Goal: Task Accomplishment & Management: Use online tool/utility

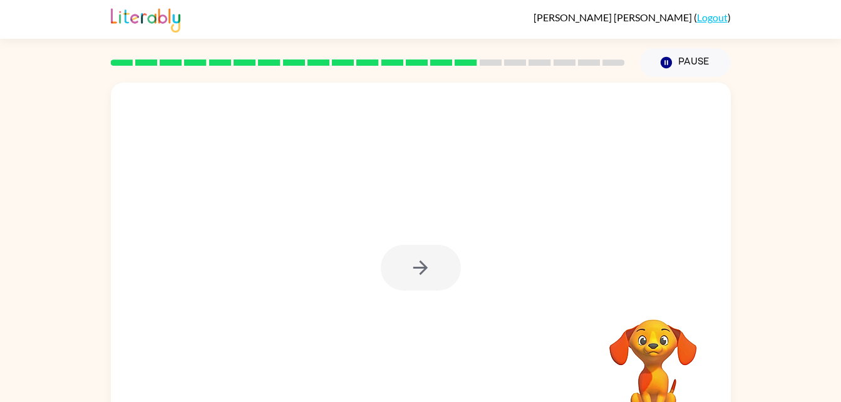
drag, startPoint x: 614, startPoint y: 217, endPoint x: 438, endPoint y: 163, distance: 183.5
click at [438, 163] on div at bounding box center [421, 262] width 620 height 358
click at [420, 261] on icon "button" at bounding box center [420, 268] width 14 height 14
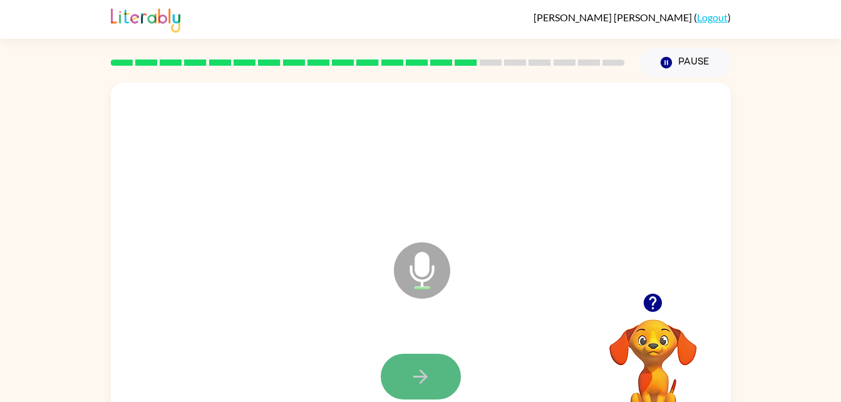
click at [442, 371] on button "button" at bounding box center [421, 377] width 80 height 46
click at [402, 368] on button "button" at bounding box center [421, 377] width 80 height 46
click at [398, 378] on button "button" at bounding box center [421, 377] width 80 height 46
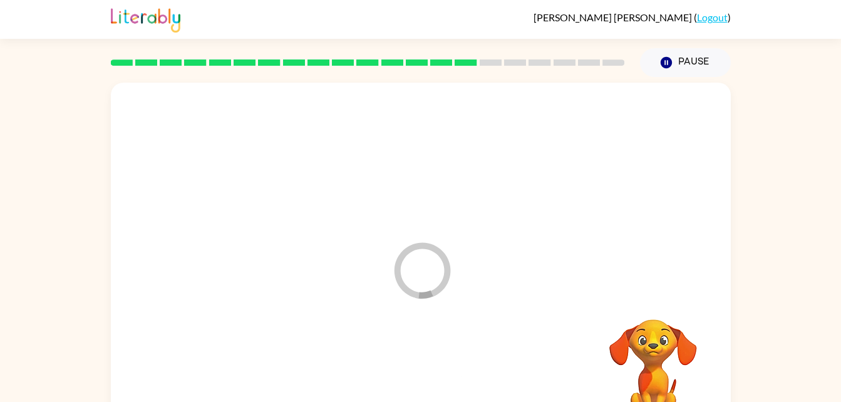
click at [398, 378] on div at bounding box center [420, 377] width 595 height 103
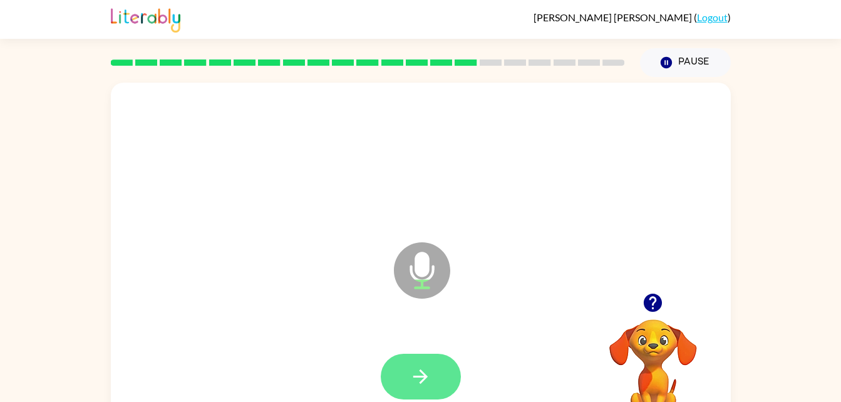
click at [421, 375] on icon "button" at bounding box center [421, 377] width 22 height 22
click at [413, 380] on icon "button" at bounding box center [421, 377] width 22 height 22
click at [433, 376] on button "button" at bounding box center [421, 377] width 80 height 46
click at [418, 399] on button "button" at bounding box center [421, 377] width 80 height 46
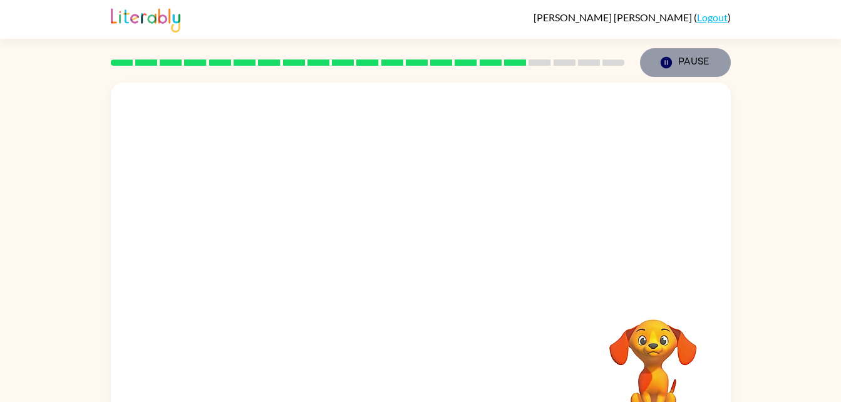
drag, startPoint x: 649, startPoint y: 72, endPoint x: 648, endPoint y: 51, distance: 21.4
click at [648, 51] on button "Pause Pause" at bounding box center [685, 62] width 91 height 29
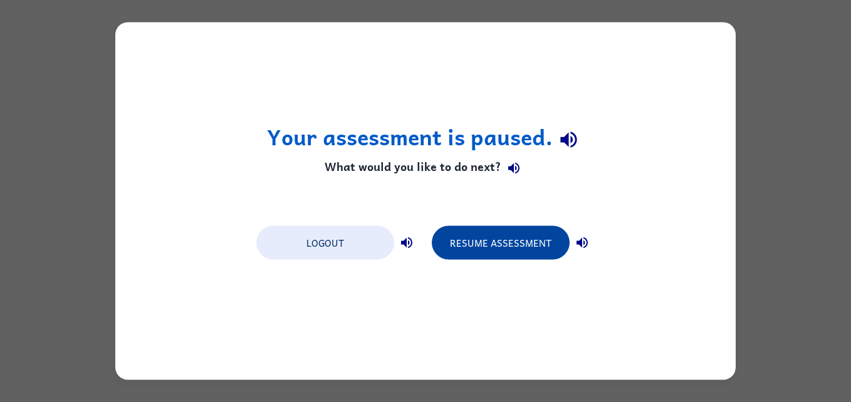
click at [467, 245] on button "Resume Assessment" at bounding box center [501, 243] width 138 height 34
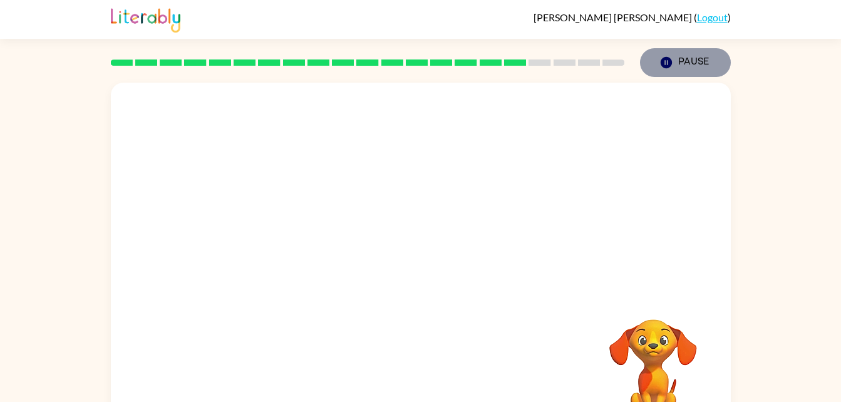
click at [664, 55] on button "Pause Pause" at bounding box center [685, 62] width 91 height 29
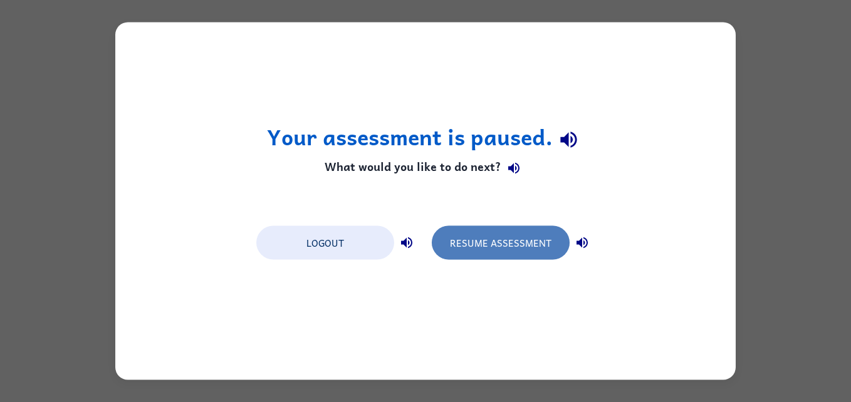
click at [533, 243] on button "Resume Assessment" at bounding box center [501, 243] width 138 height 34
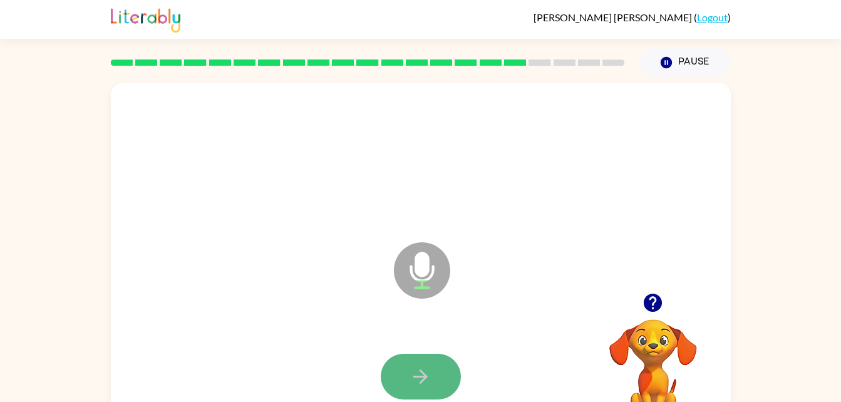
click at [414, 395] on button "button" at bounding box center [421, 377] width 80 height 46
click at [447, 374] on button "button" at bounding box center [421, 377] width 80 height 46
drag, startPoint x: 447, startPoint y: 374, endPoint x: 338, endPoint y: 323, distance: 119.9
click at [338, 323] on div "Microphone The Microphone is here when it is your turn to talk" at bounding box center [421, 262] width 620 height 358
click at [419, 393] on button "button" at bounding box center [421, 377] width 80 height 46
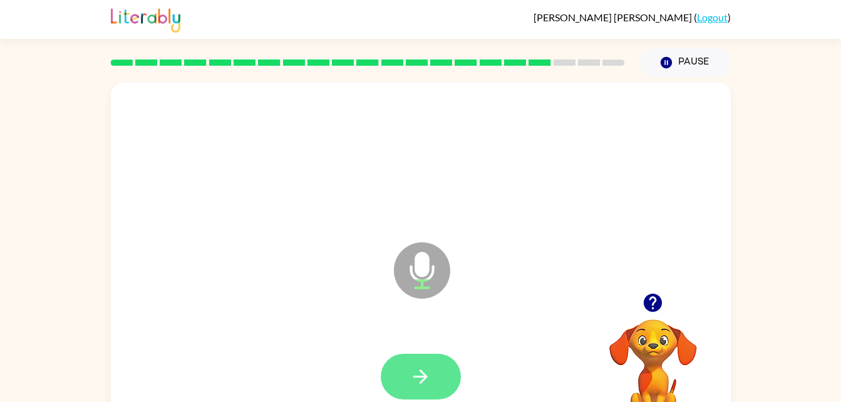
click at [410, 377] on icon "button" at bounding box center [421, 377] width 22 height 22
click at [405, 390] on button "button" at bounding box center [421, 377] width 80 height 46
click at [428, 396] on button "button" at bounding box center [421, 377] width 80 height 46
click at [425, 390] on button "button" at bounding box center [421, 377] width 80 height 46
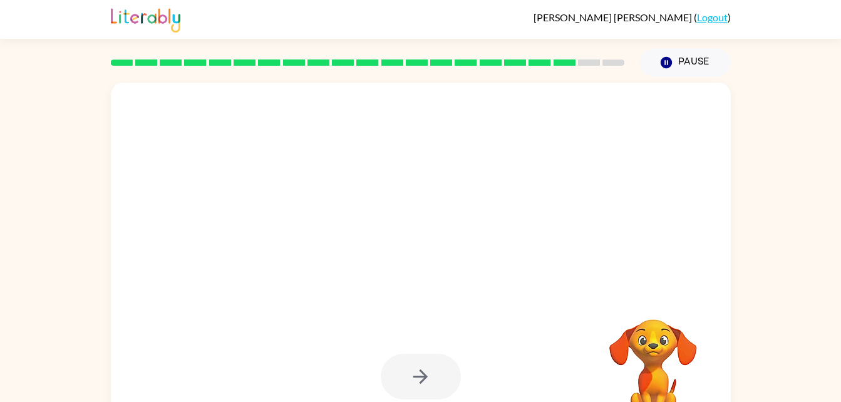
click at [425, 390] on div at bounding box center [421, 377] width 80 height 46
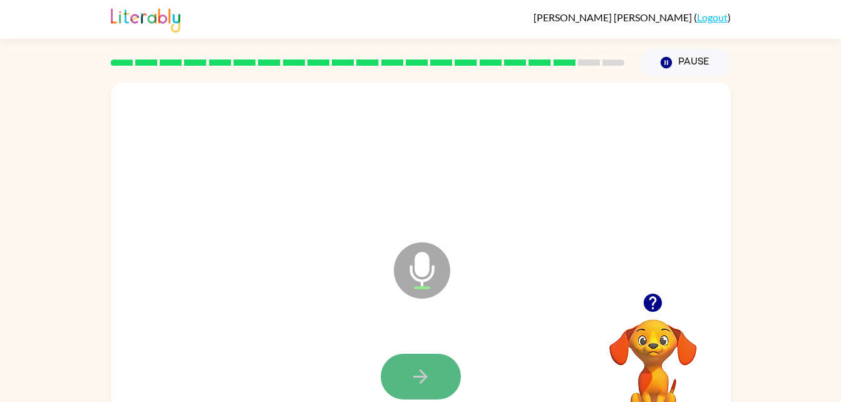
click at [401, 365] on button "button" at bounding box center [421, 377] width 80 height 46
click at [432, 375] on button "button" at bounding box center [421, 377] width 80 height 46
drag, startPoint x: 423, startPoint y: 378, endPoint x: 349, endPoint y: 333, distance: 86.0
click at [349, 333] on div at bounding box center [420, 377] width 595 height 103
click at [418, 369] on icon "button" at bounding box center [421, 377] width 22 height 22
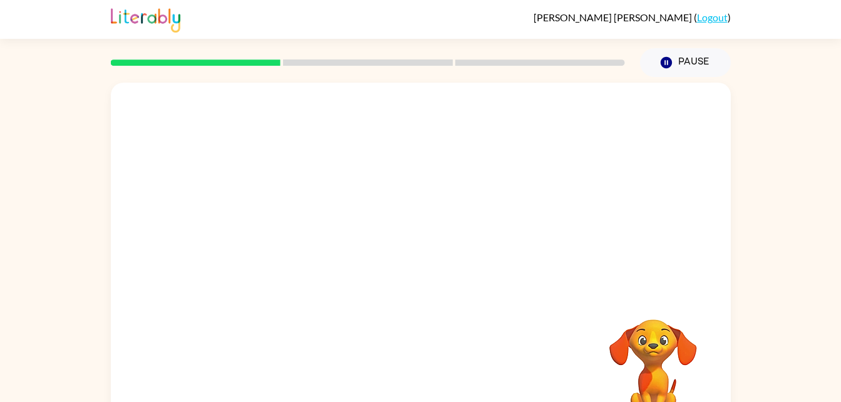
click at [360, 289] on div at bounding box center [421, 188] width 620 height 210
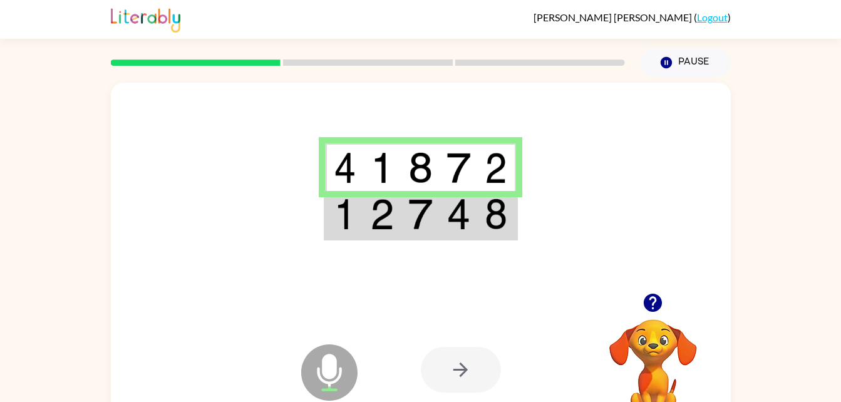
click at [492, 158] on img at bounding box center [496, 167] width 23 height 31
click at [468, 358] on div at bounding box center [461, 370] width 80 height 46
click at [332, 367] on icon "Microphone The Microphone is here when it is your turn to talk" at bounding box center [392, 388] width 188 height 94
click at [559, 366] on div at bounding box center [513, 369] width 185 height 141
click at [386, 230] on img at bounding box center [382, 214] width 24 height 31
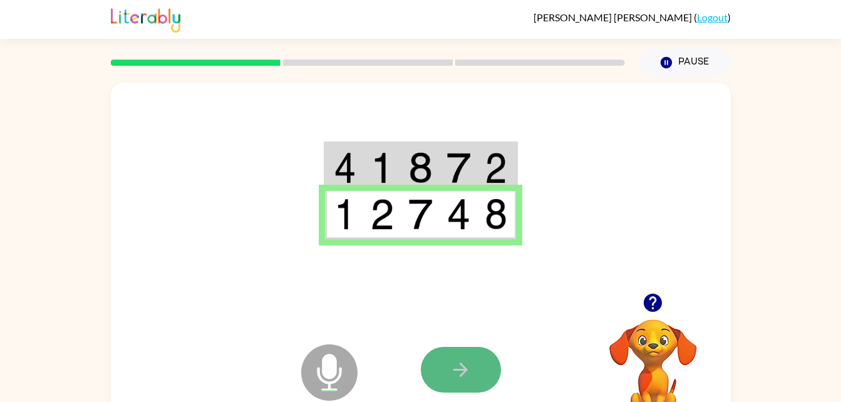
click at [463, 375] on icon "button" at bounding box center [461, 370] width 22 height 22
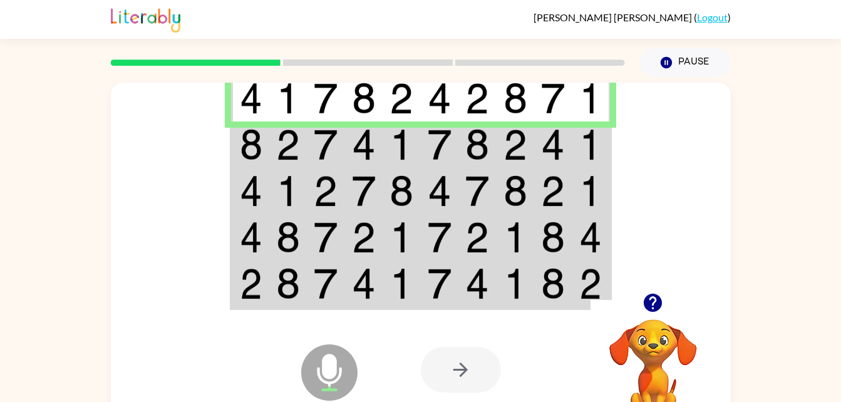
click at [414, 142] on td at bounding box center [402, 145] width 38 height 46
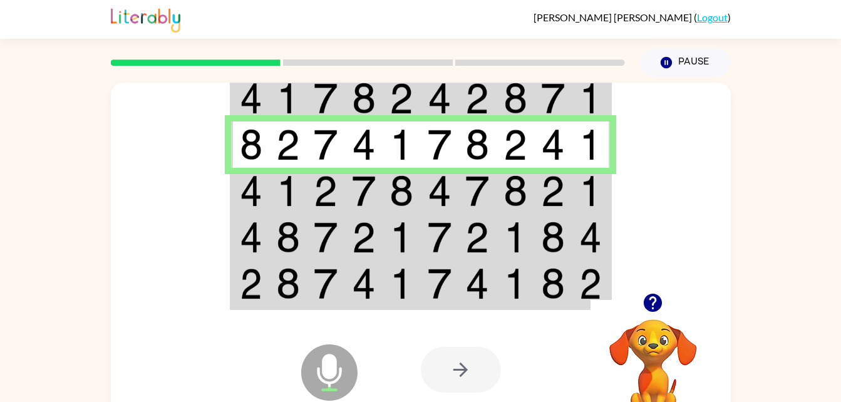
click at [338, 210] on td at bounding box center [326, 191] width 38 height 46
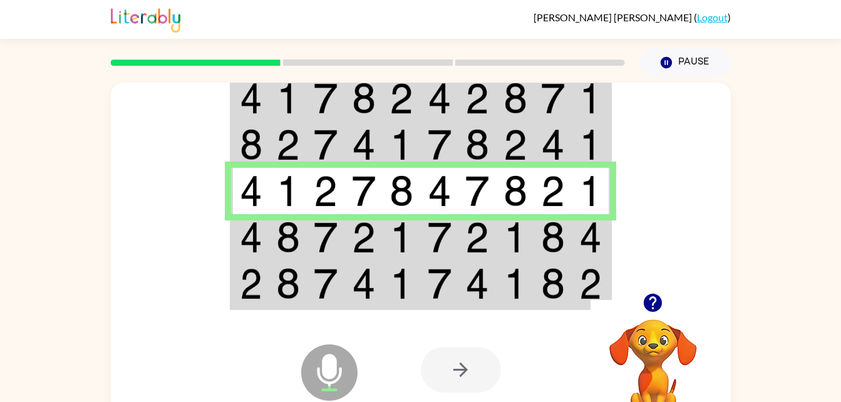
click at [273, 260] on td at bounding box center [288, 237] width 38 height 46
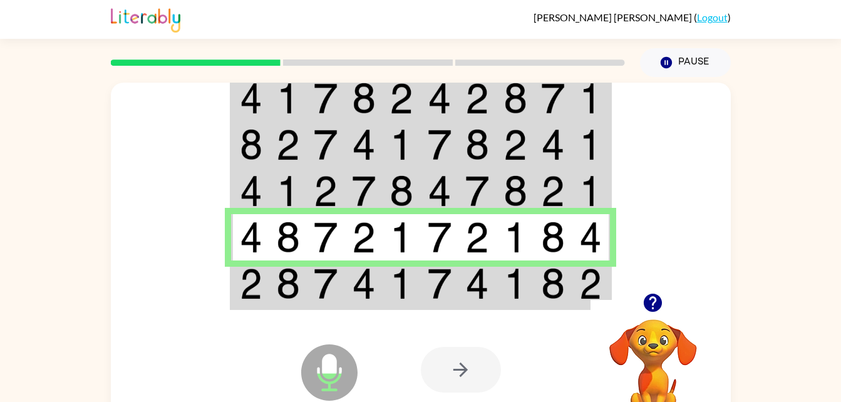
click at [297, 293] on img at bounding box center [288, 283] width 24 height 31
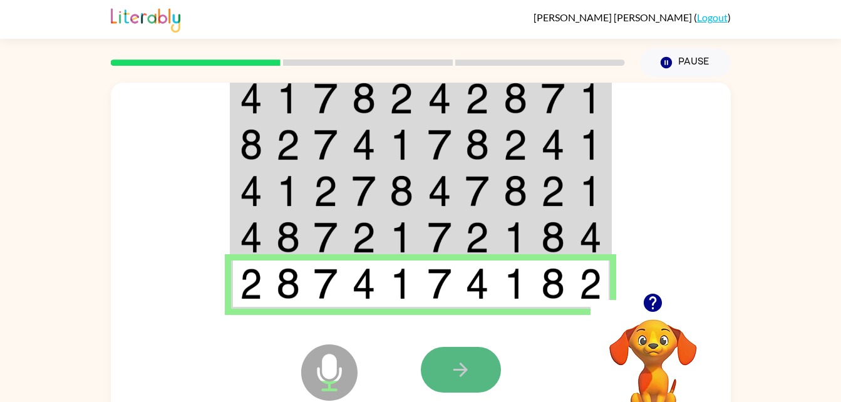
click at [444, 387] on button "button" at bounding box center [461, 370] width 80 height 46
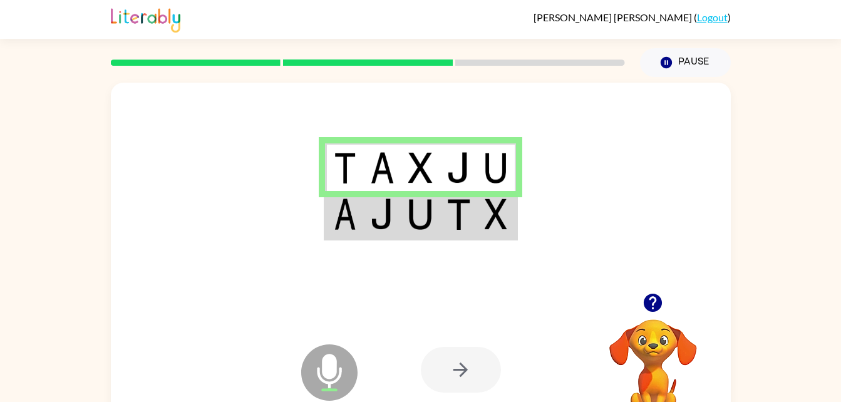
click at [455, 398] on icon "Microphone The Microphone is here when it is your turn to talk" at bounding box center [392, 388] width 188 height 94
click at [423, 230] on td at bounding box center [420, 215] width 38 height 48
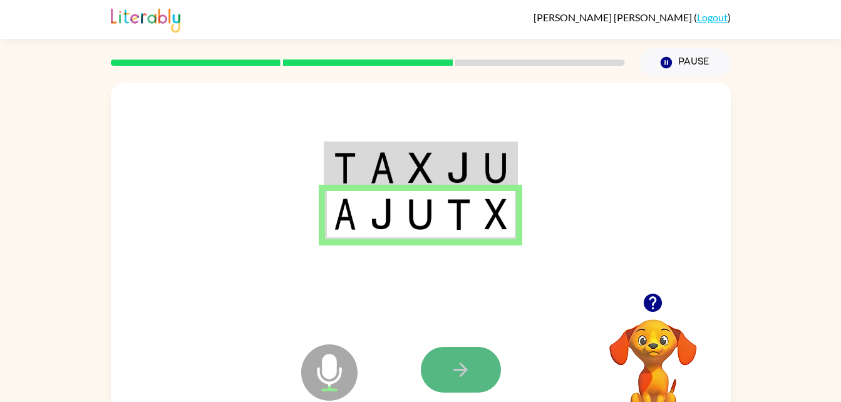
click at [468, 378] on icon "button" at bounding box center [461, 370] width 22 height 22
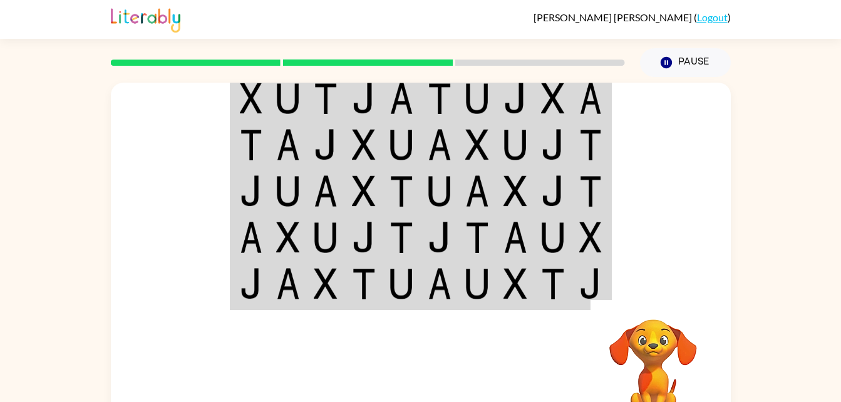
click at [468, 378] on div at bounding box center [513, 369] width 185 height 141
click at [801, 334] on div "Your browser must support playing .mp4 files to use Literably. Please try using…" at bounding box center [420, 258] width 841 height 363
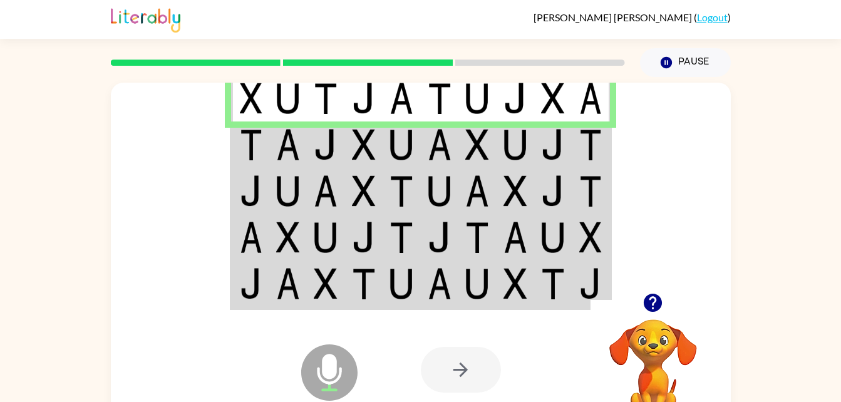
click at [328, 158] on img at bounding box center [326, 144] width 24 height 31
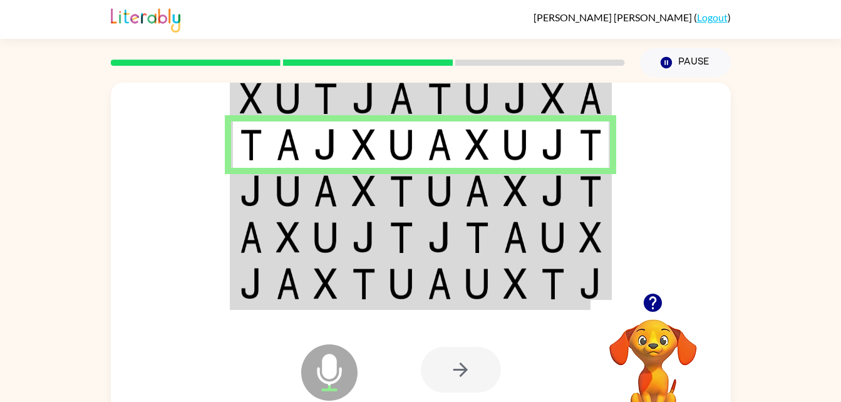
click at [328, 158] on img at bounding box center [326, 144] width 24 height 31
click at [262, 180] on img at bounding box center [251, 190] width 23 height 31
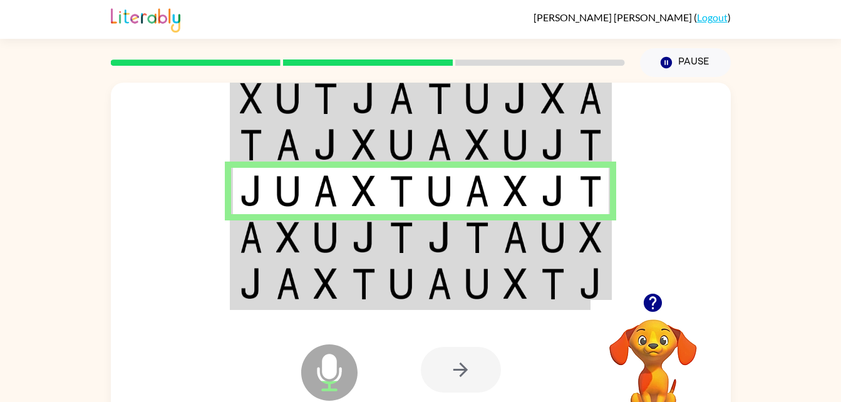
click at [346, 249] on td at bounding box center [364, 237] width 38 height 46
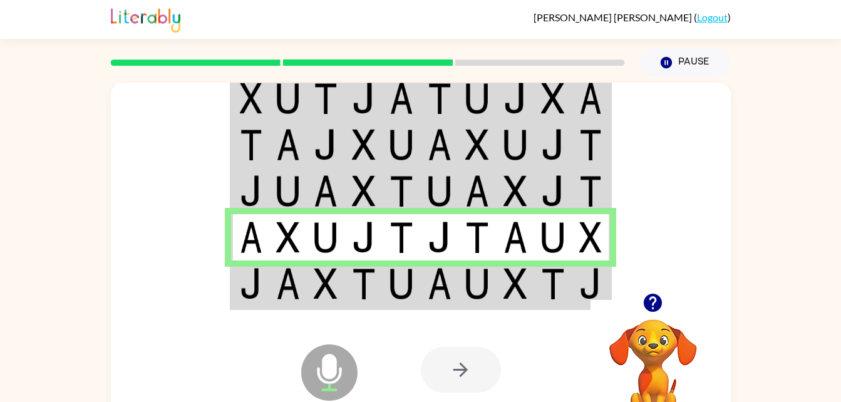
click at [380, 272] on td at bounding box center [364, 285] width 38 height 48
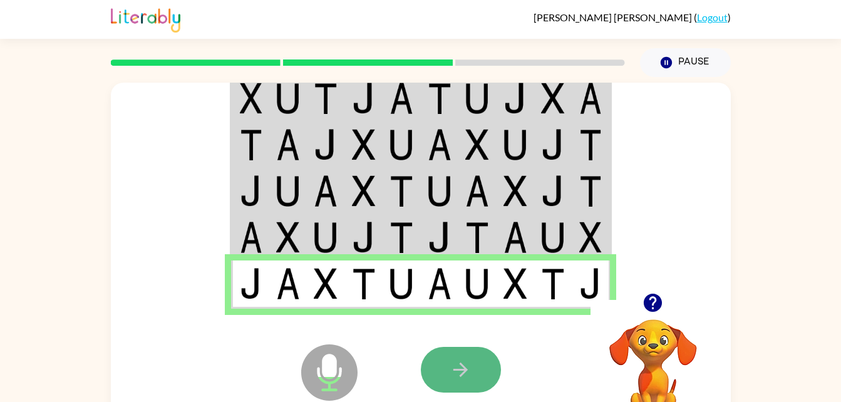
click at [476, 374] on button "button" at bounding box center [461, 370] width 80 height 46
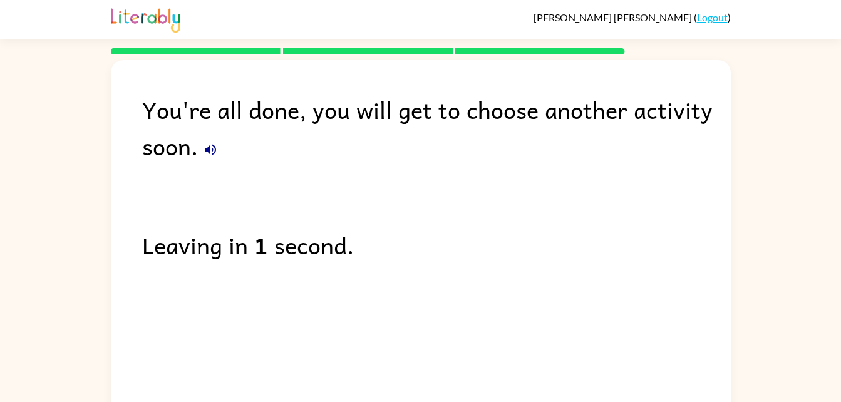
click at [428, 228] on div "Leaving in 1 second." at bounding box center [436, 245] width 589 height 36
